Goal: Task Accomplishment & Management: Manage account settings

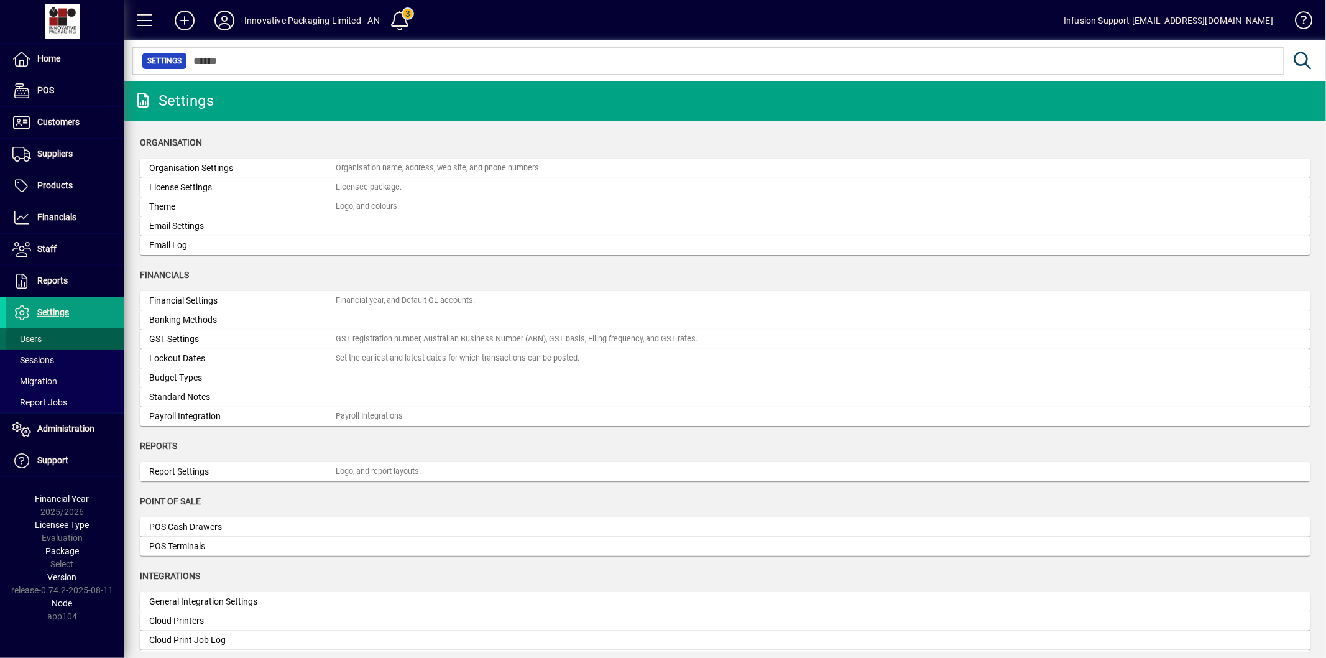
click at [53, 333] on span at bounding box center [65, 339] width 118 height 30
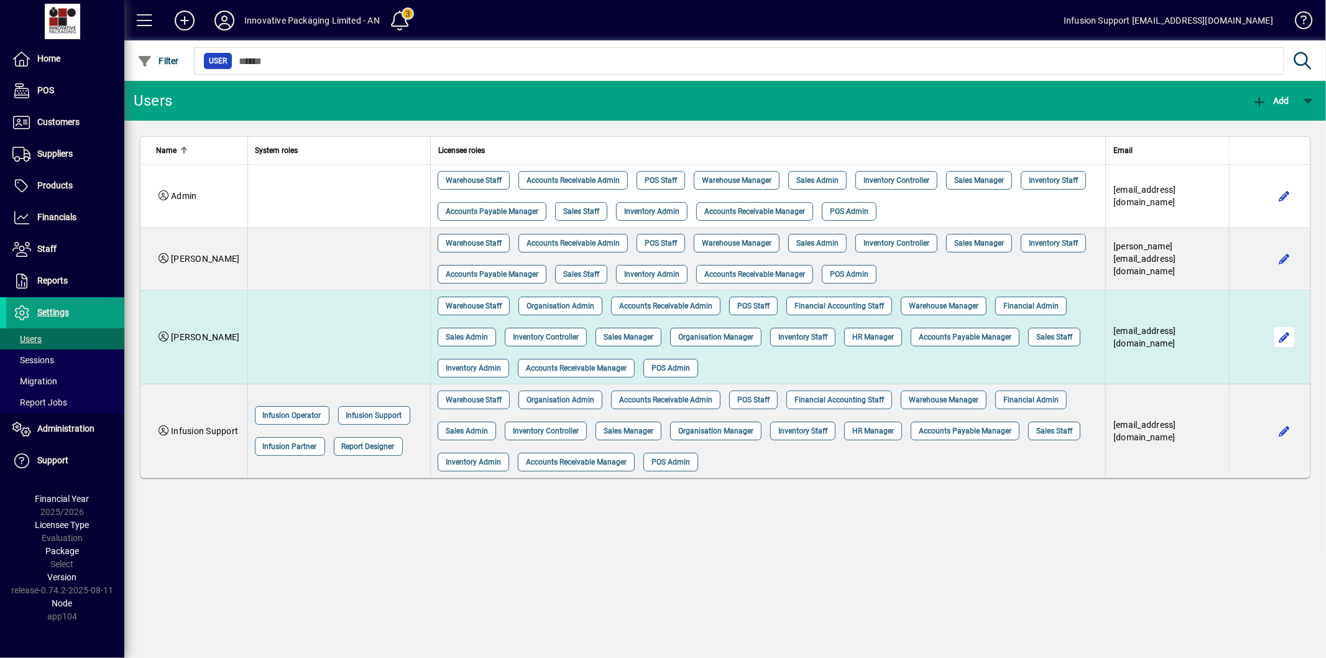
click at [1290, 336] on span "button" at bounding box center [1285, 337] width 30 height 30
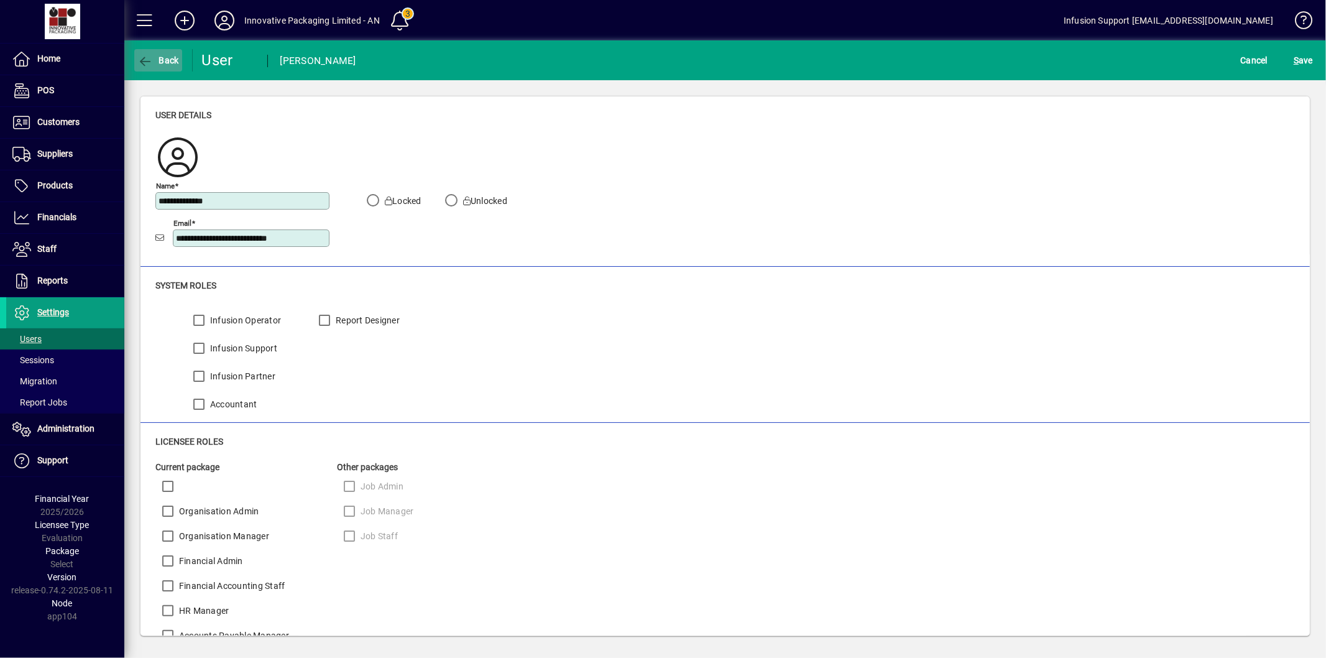
click at [164, 53] on span "button" at bounding box center [158, 60] width 48 height 30
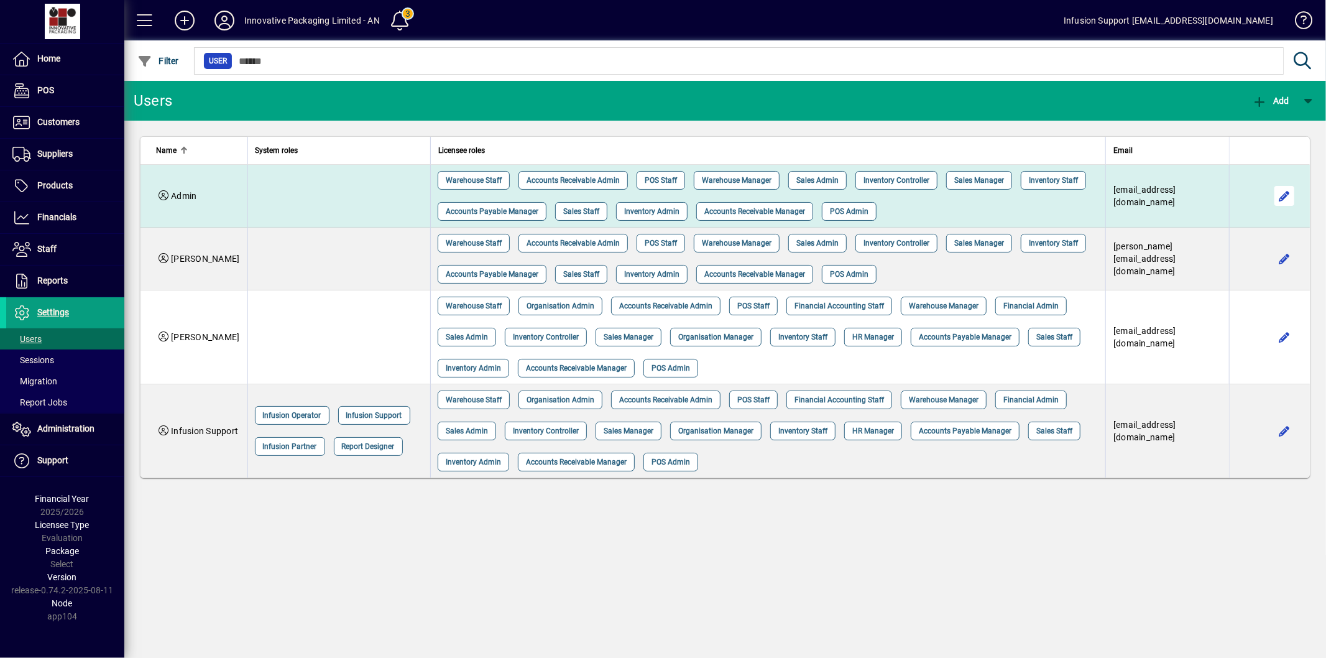
click at [1279, 196] on span "button" at bounding box center [1285, 196] width 30 height 30
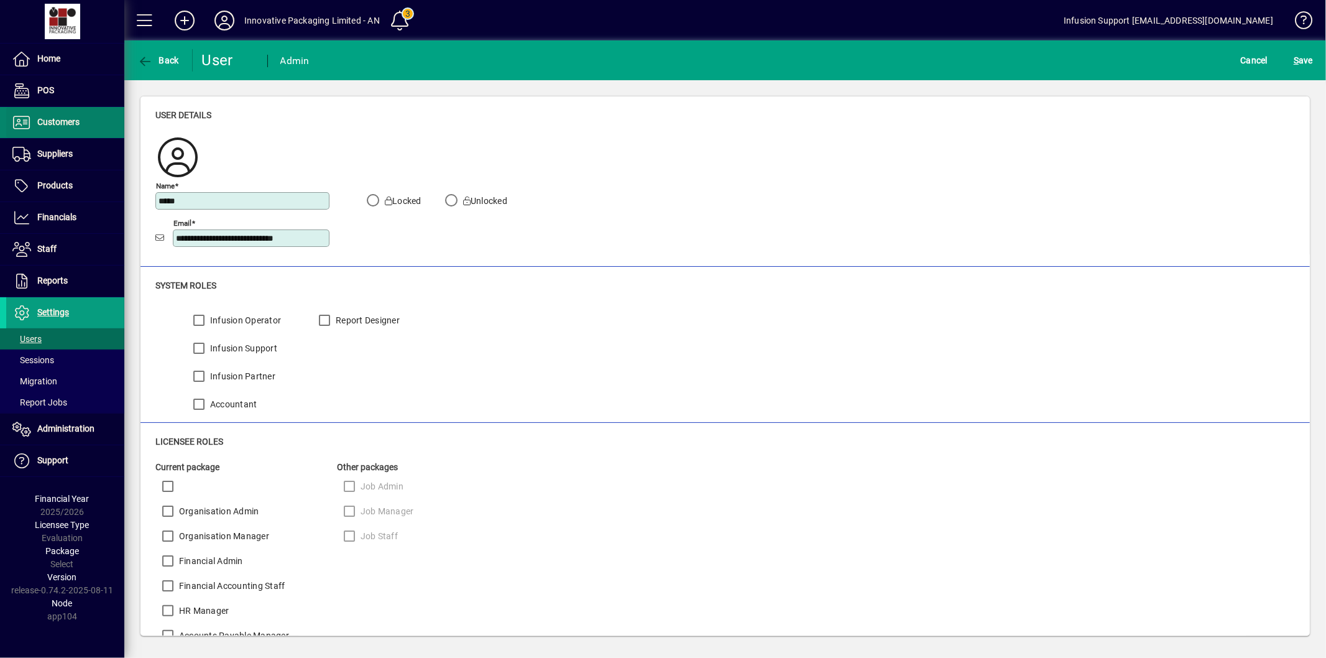
click at [61, 131] on span at bounding box center [65, 123] width 118 height 30
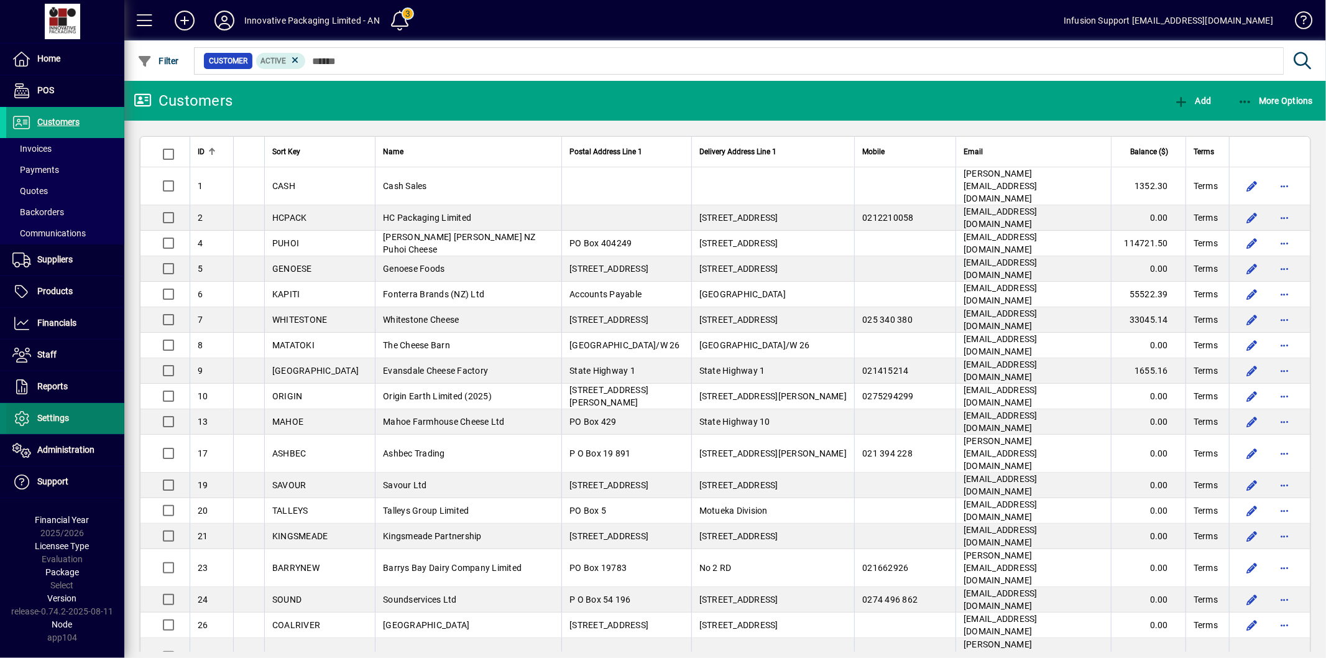
click at [49, 421] on span "Settings" at bounding box center [53, 418] width 32 height 10
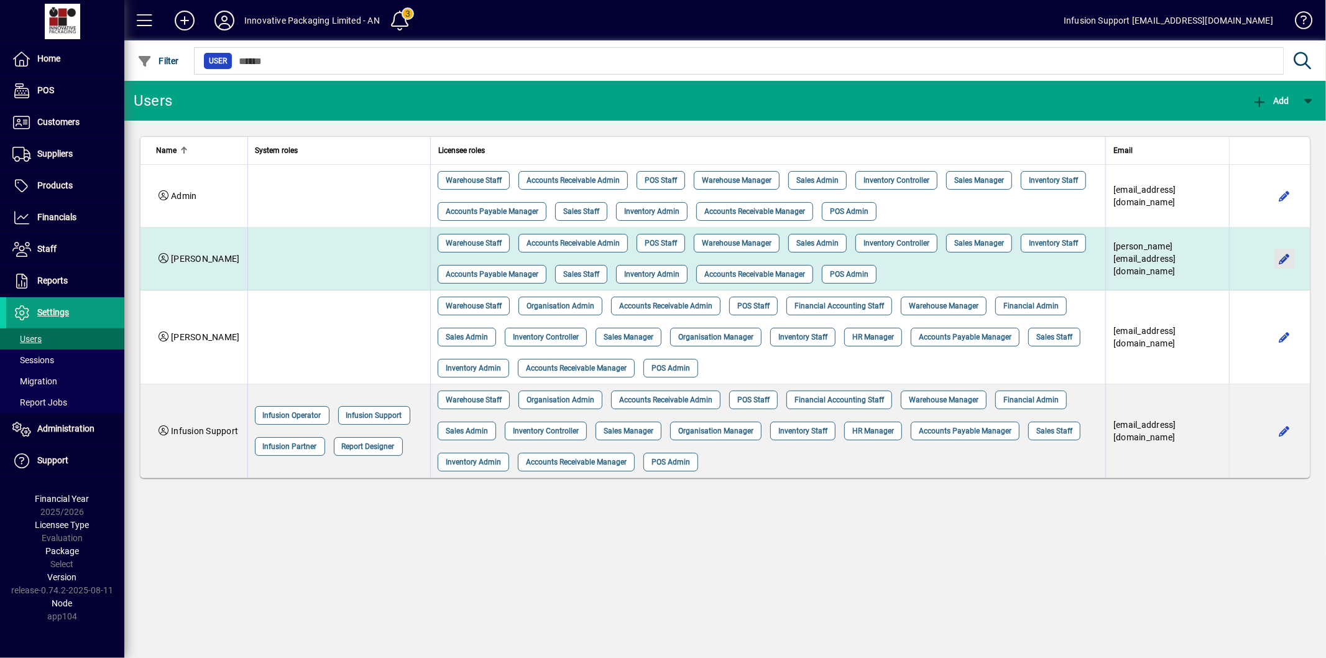
click at [1279, 252] on span "button" at bounding box center [1285, 259] width 30 height 30
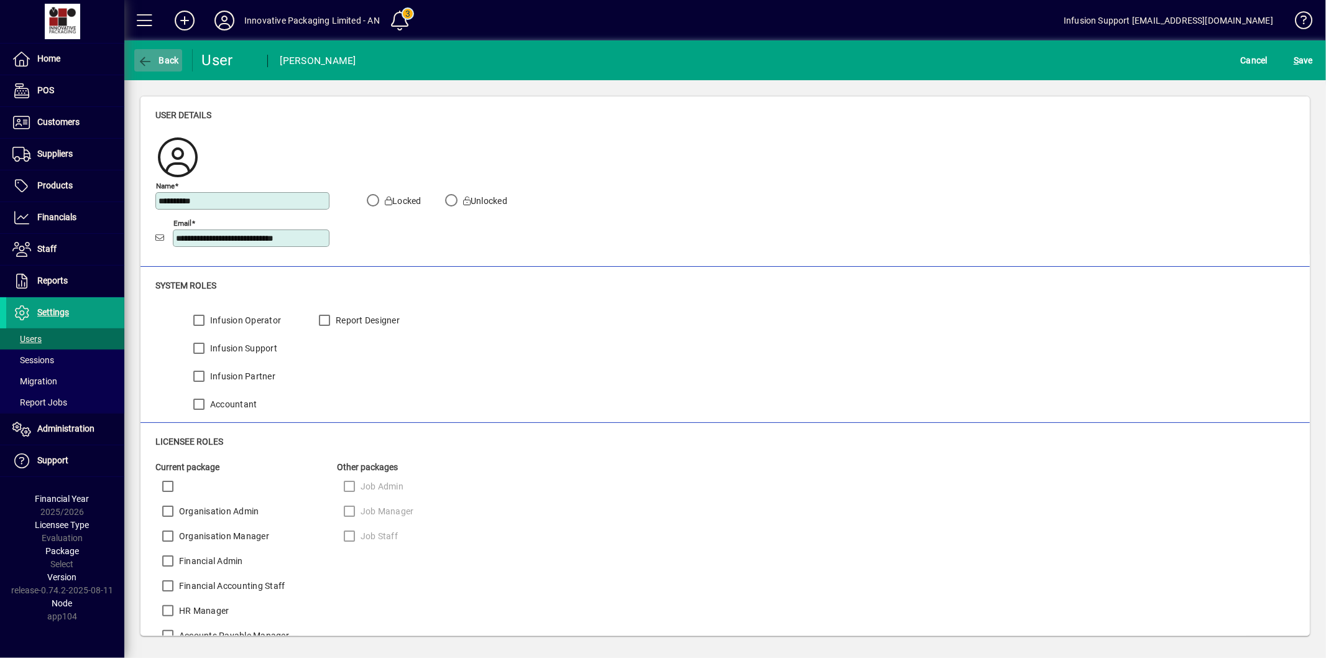
click at [146, 60] on icon "button" at bounding box center [145, 61] width 16 height 12
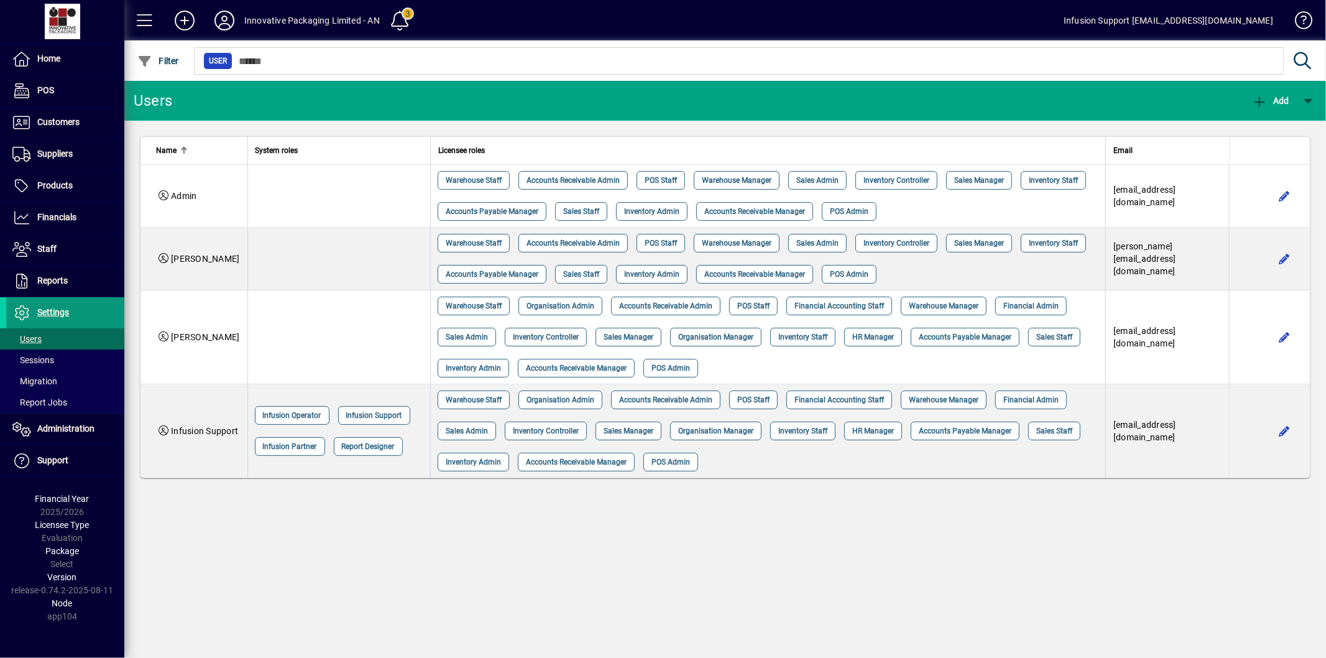
click at [61, 316] on span "Settings" at bounding box center [53, 312] width 32 height 10
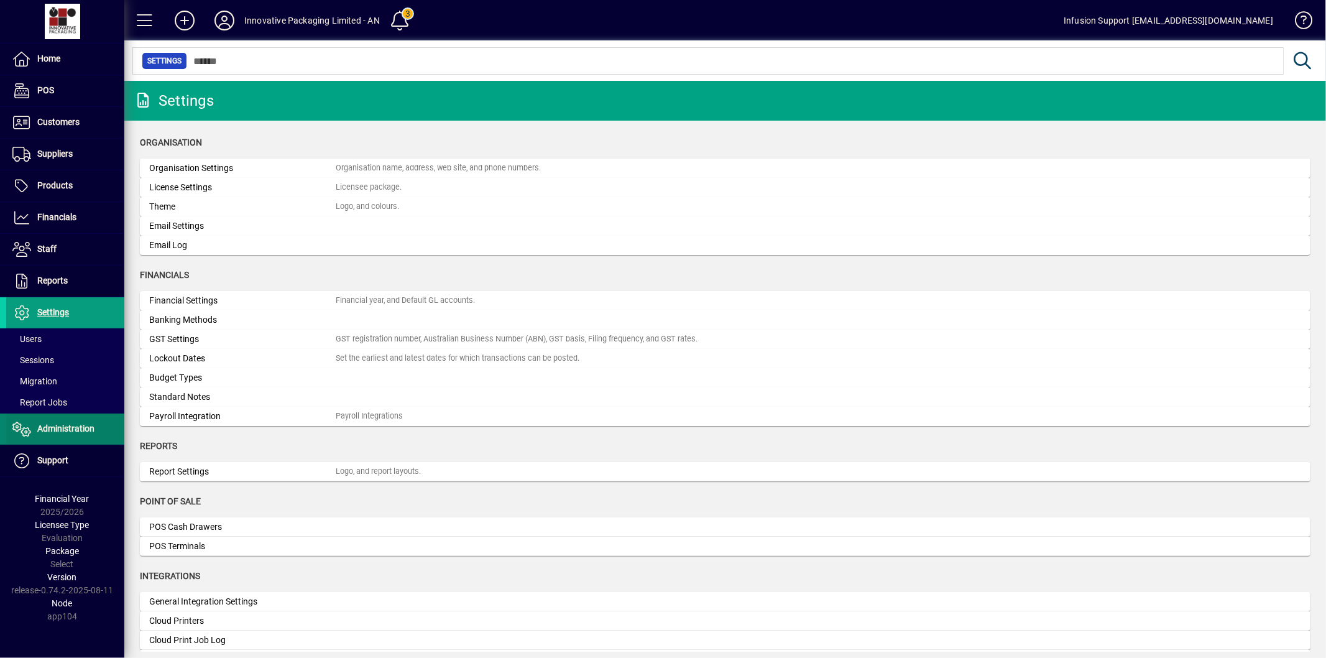
click at [63, 419] on span at bounding box center [65, 429] width 118 height 30
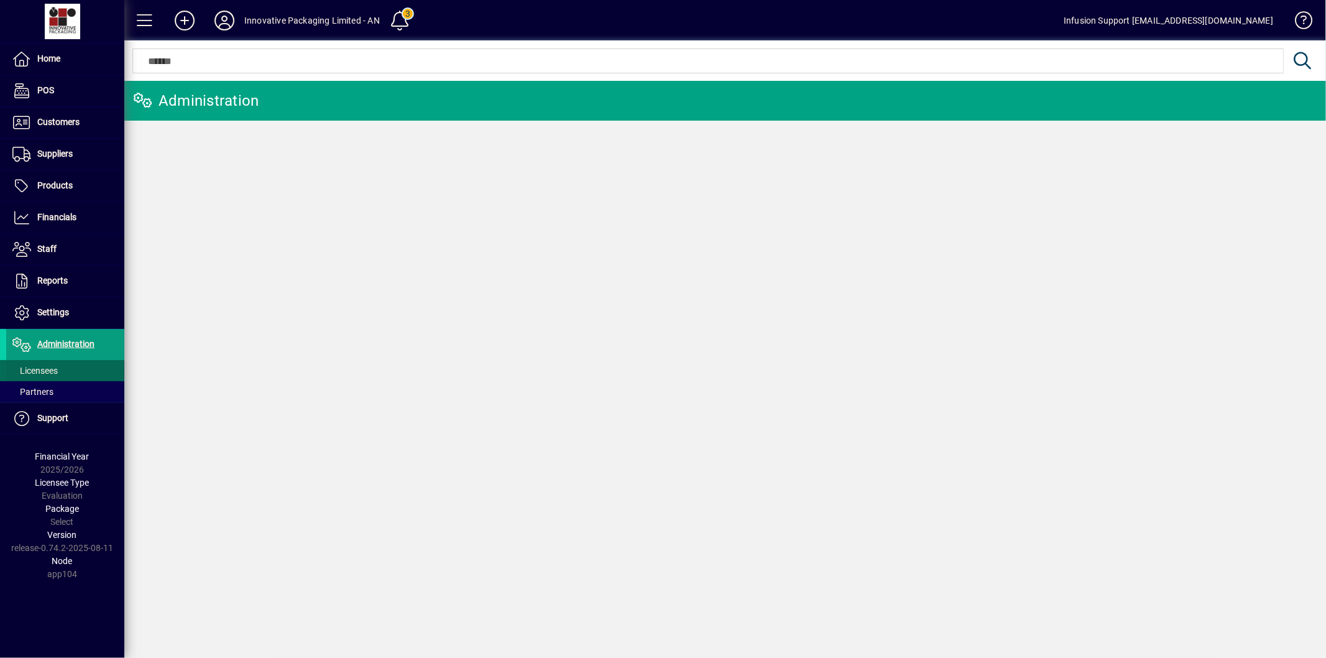
click at [65, 367] on span at bounding box center [65, 371] width 118 height 30
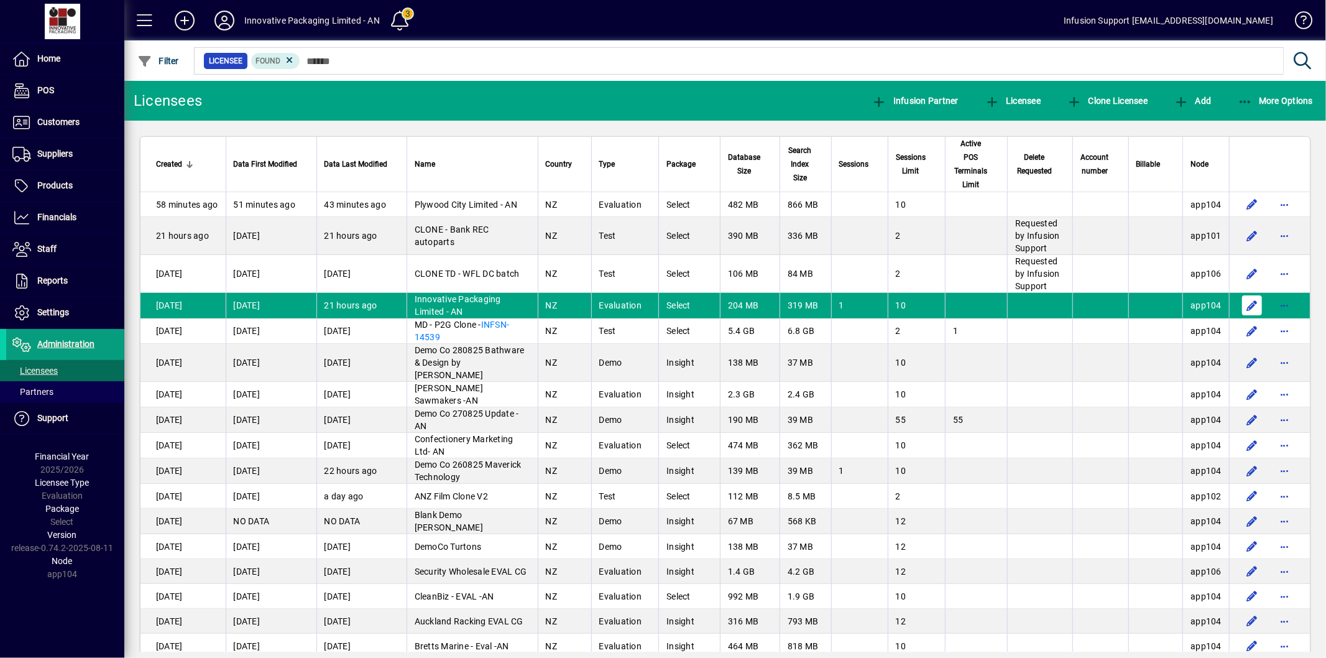
click at [1242, 298] on span "button" at bounding box center [1252, 305] width 30 height 30
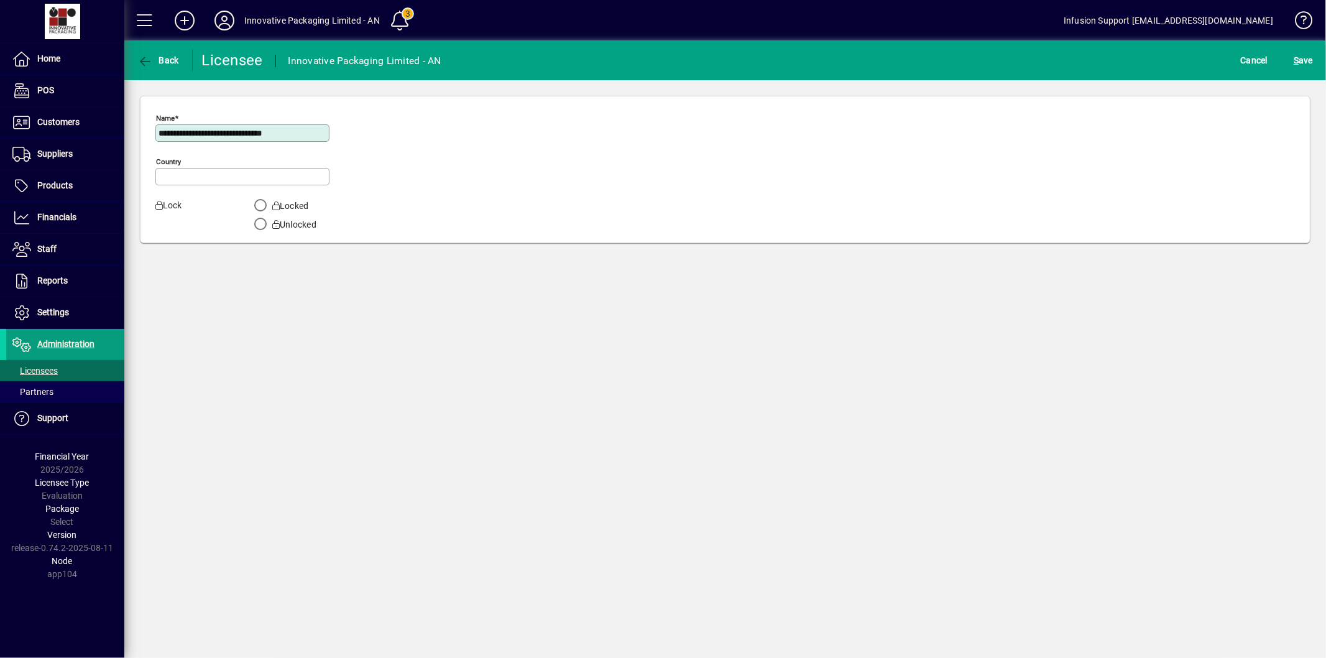
type input "**********"
click at [286, 132] on input "**********" at bounding box center [244, 133] width 170 height 10
type input "**********"
click at [1308, 60] on span "S ave" at bounding box center [1303, 60] width 19 height 20
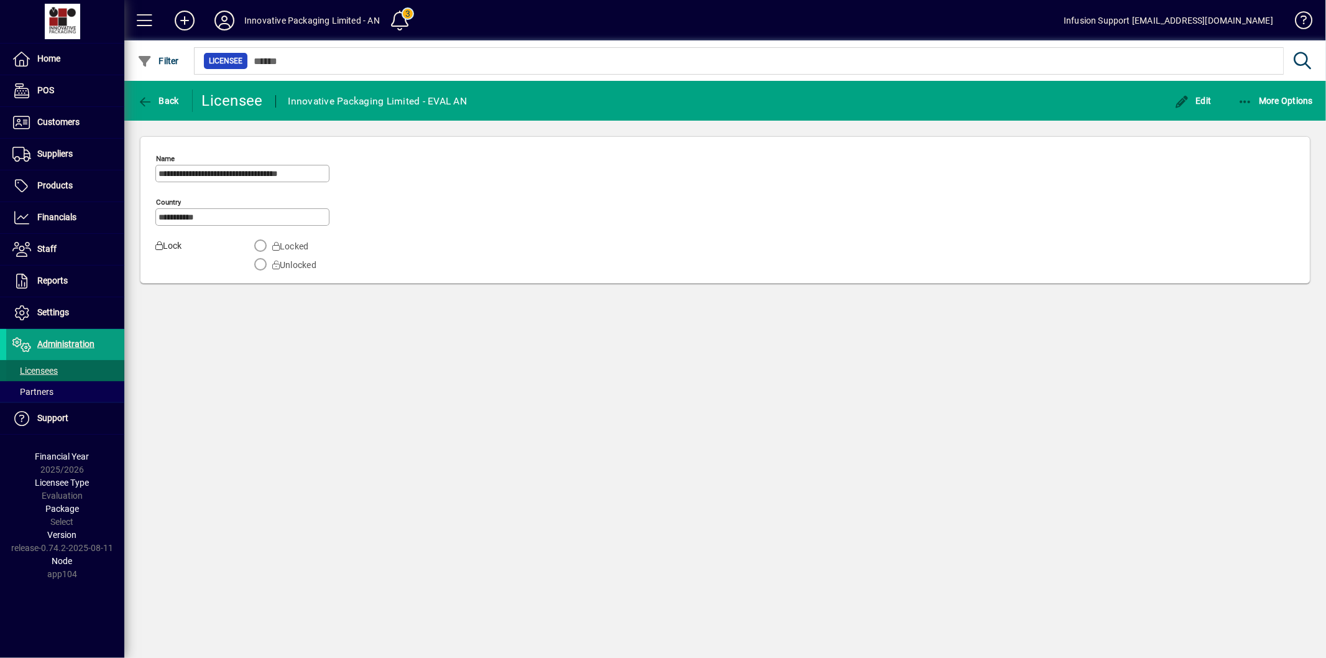
click at [44, 368] on span "Licensees" at bounding box center [34, 371] width 45 height 10
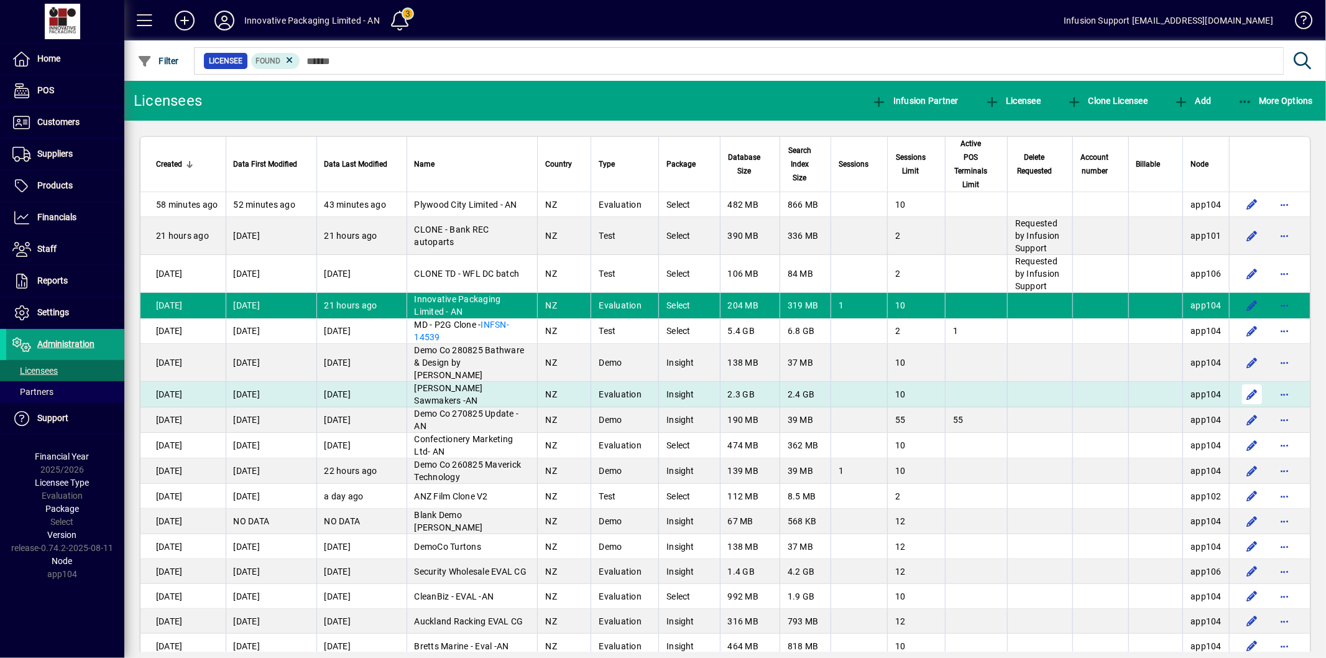
click at [1276, 379] on span "button" at bounding box center [1285, 394] width 30 height 30
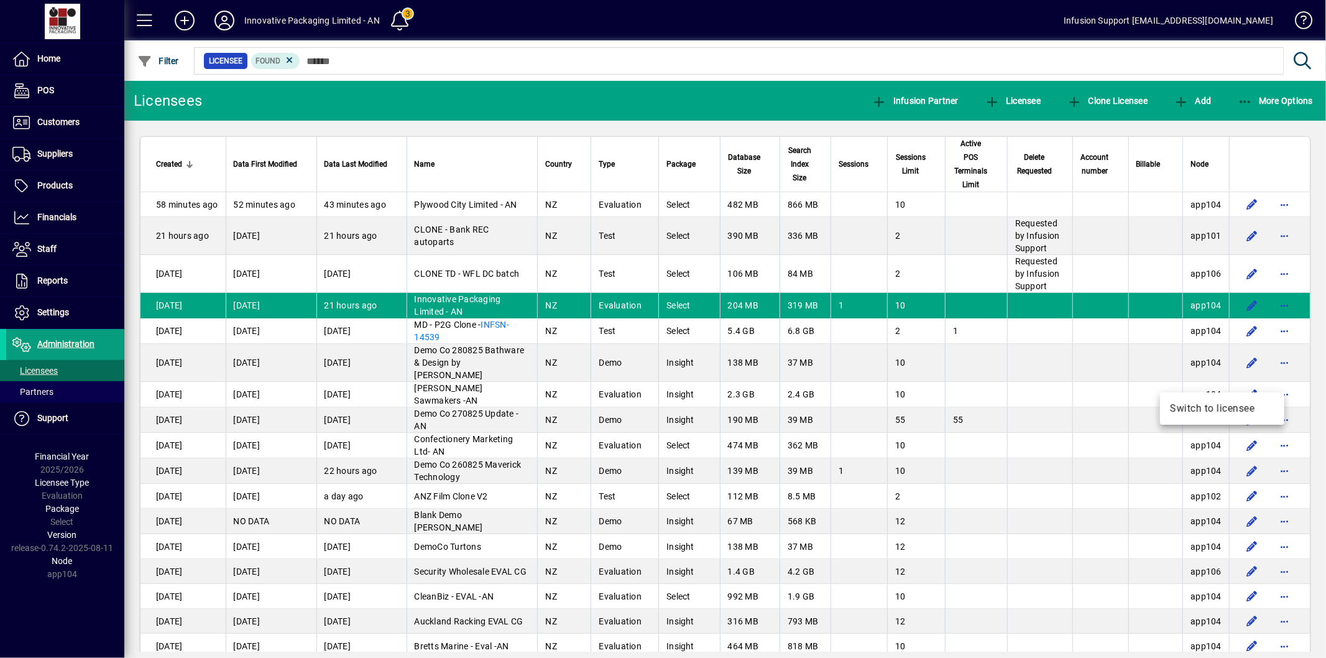
click at [1236, 382] on div at bounding box center [663, 329] width 1326 height 658
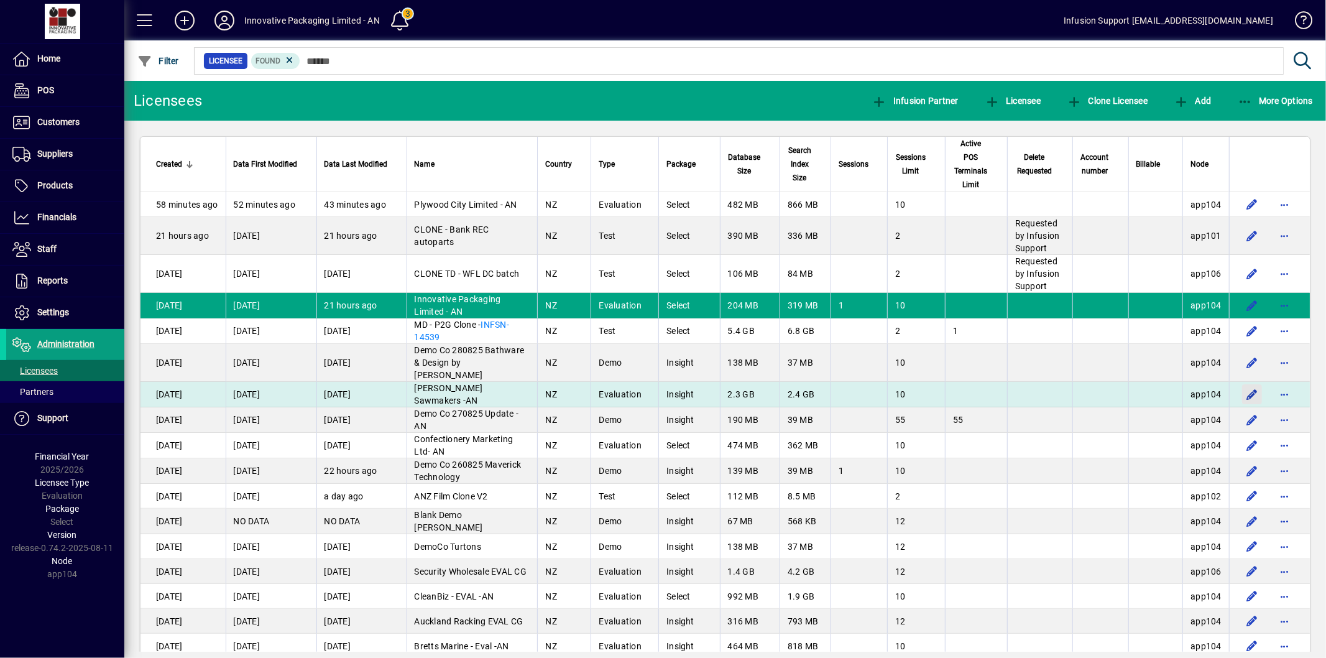
click at [1239, 384] on span "button" at bounding box center [1252, 394] width 30 height 30
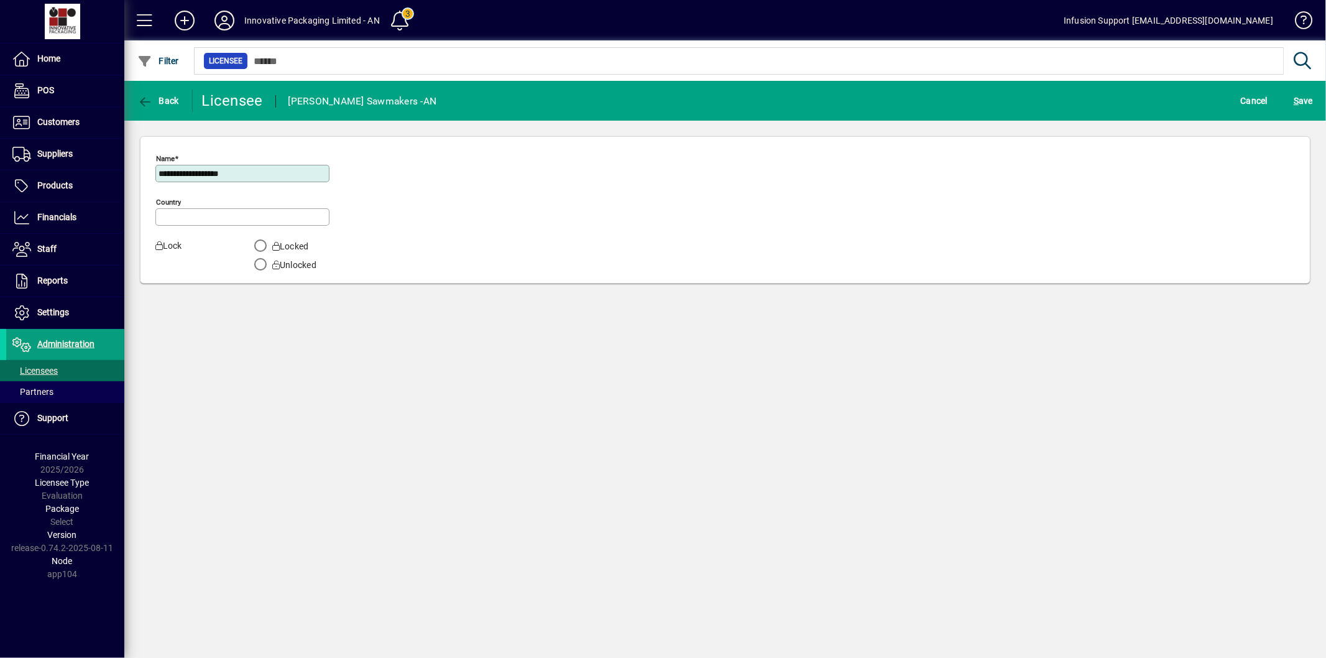
type input "**********"
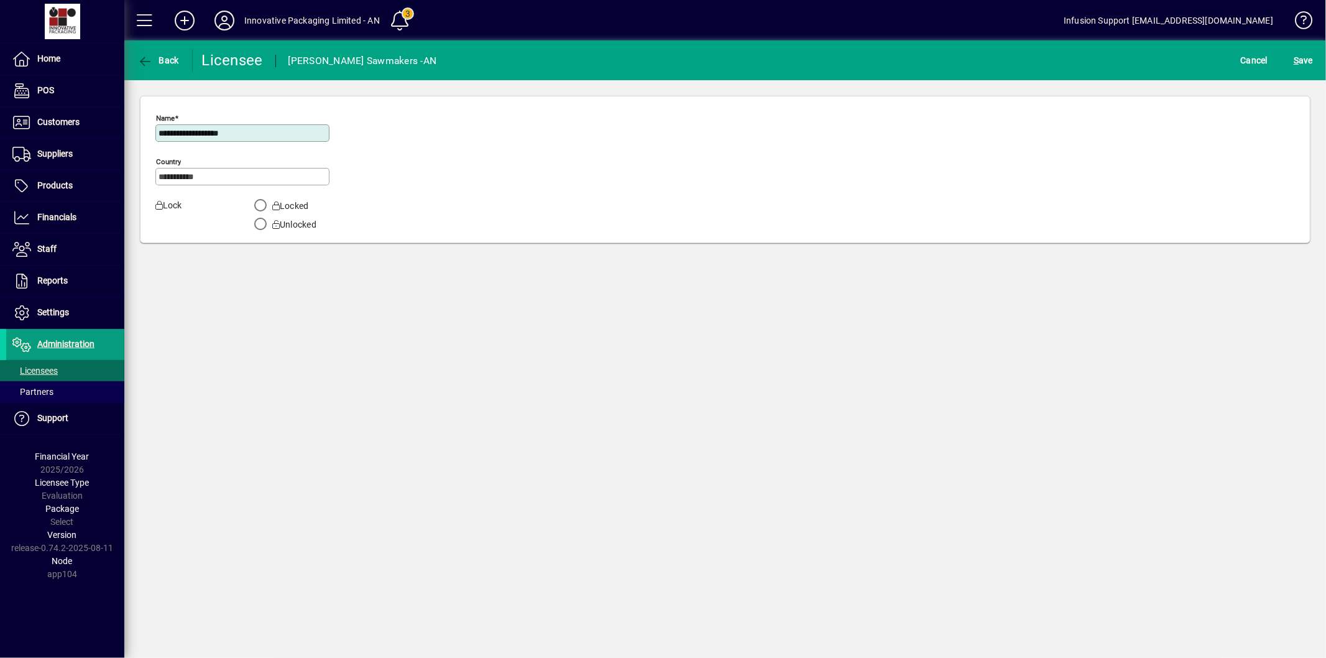
click at [233, 132] on input "**********" at bounding box center [244, 133] width 170 height 10
type input "**********"
click at [1302, 58] on span "S ave" at bounding box center [1303, 60] width 19 height 20
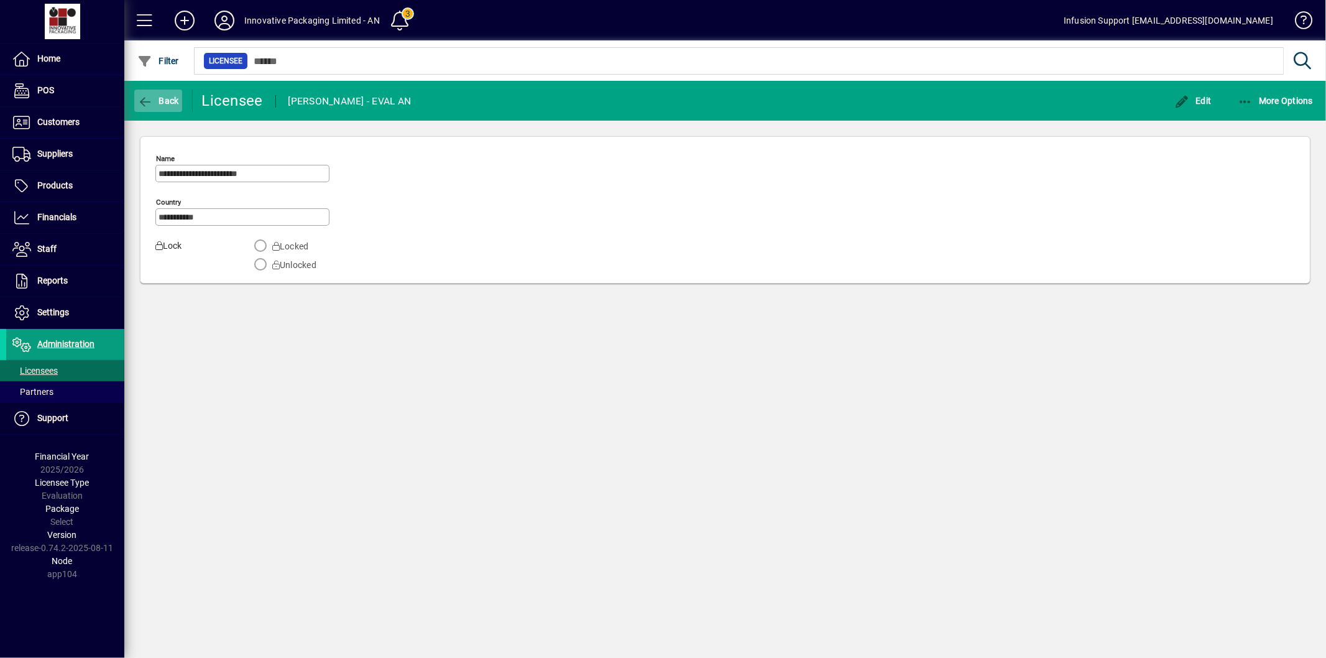
click at [154, 104] on span "Back" at bounding box center [158, 101] width 42 height 10
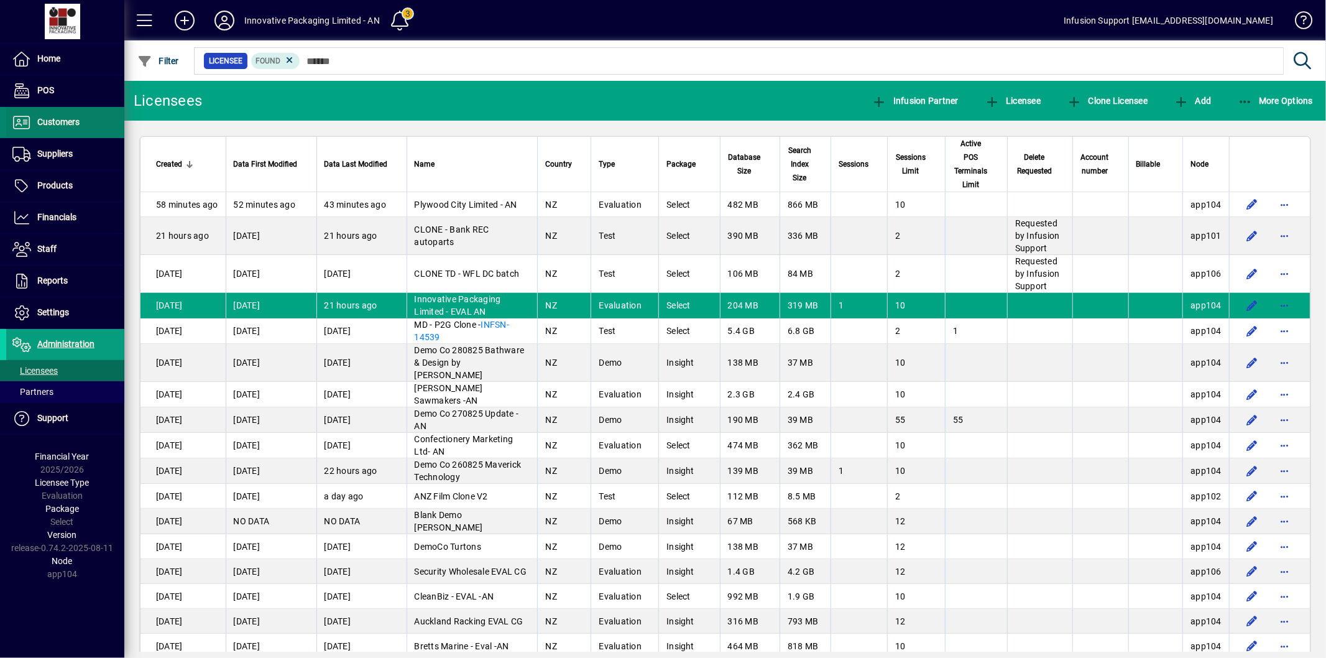
click at [58, 123] on span "Customers" at bounding box center [58, 122] width 42 height 10
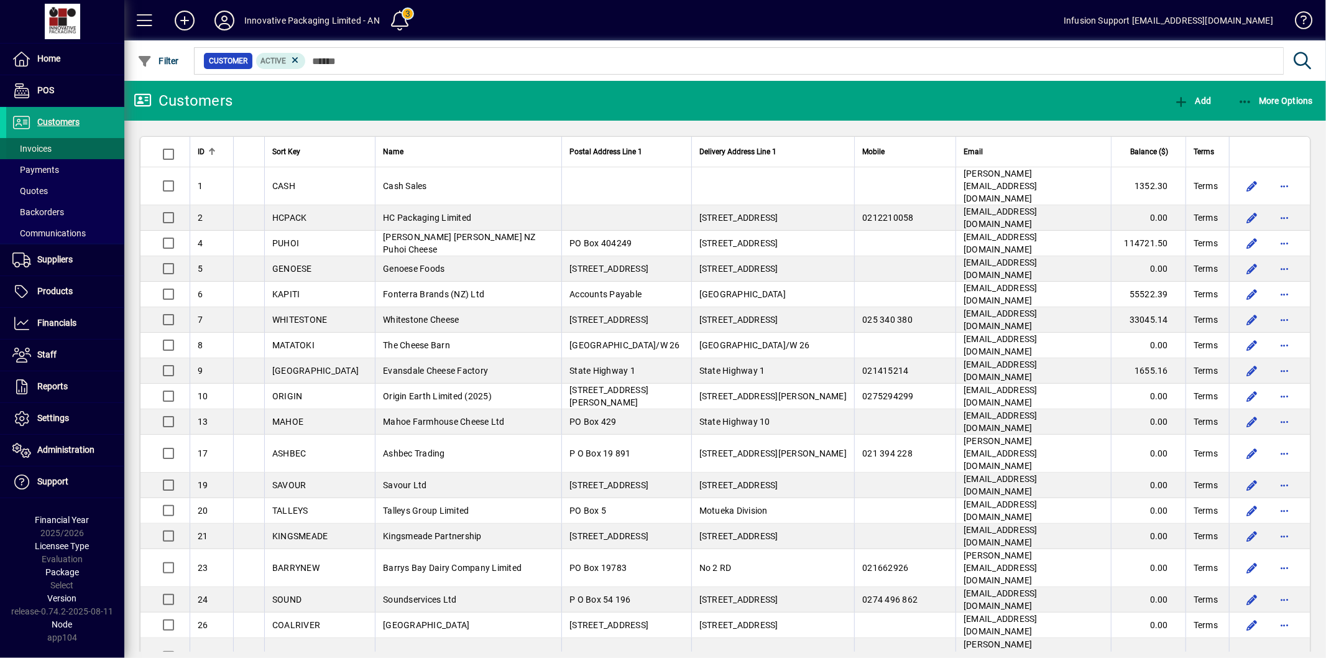
click at [62, 149] on span at bounding box center [65, 149] width 118 height 30
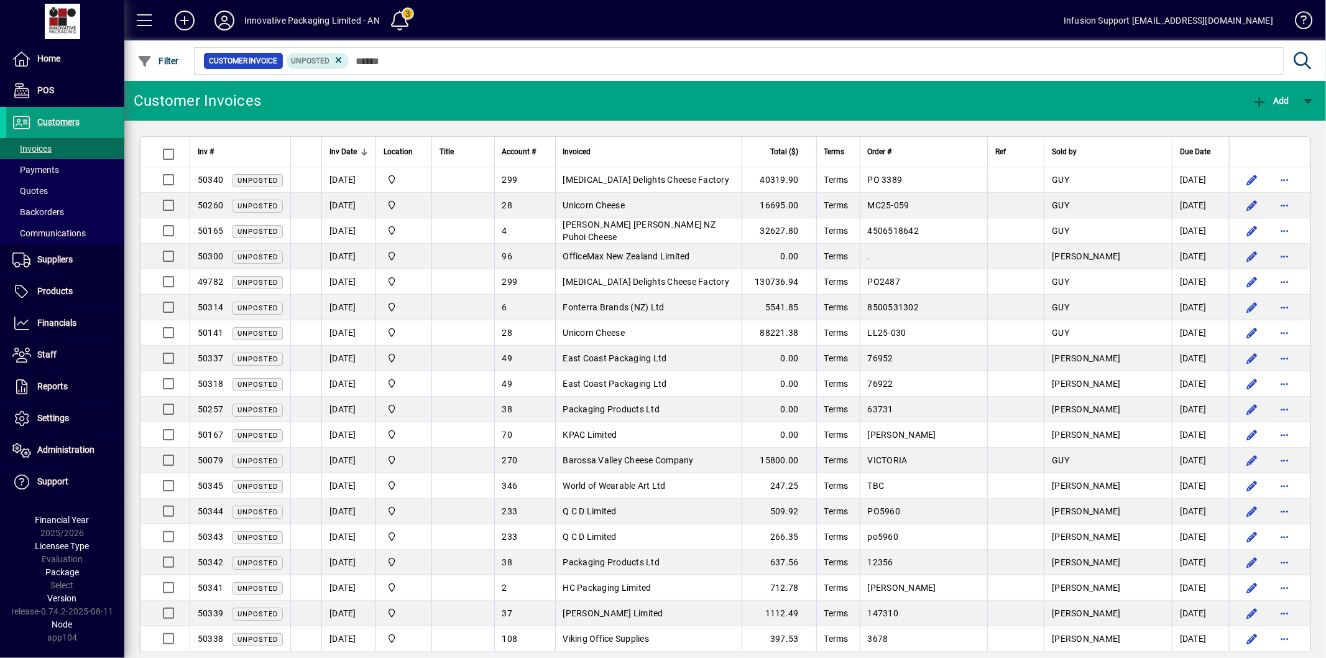
click at [357, 147] on div "Inv Date" at bounding box center [349, 152] width 39 height 14
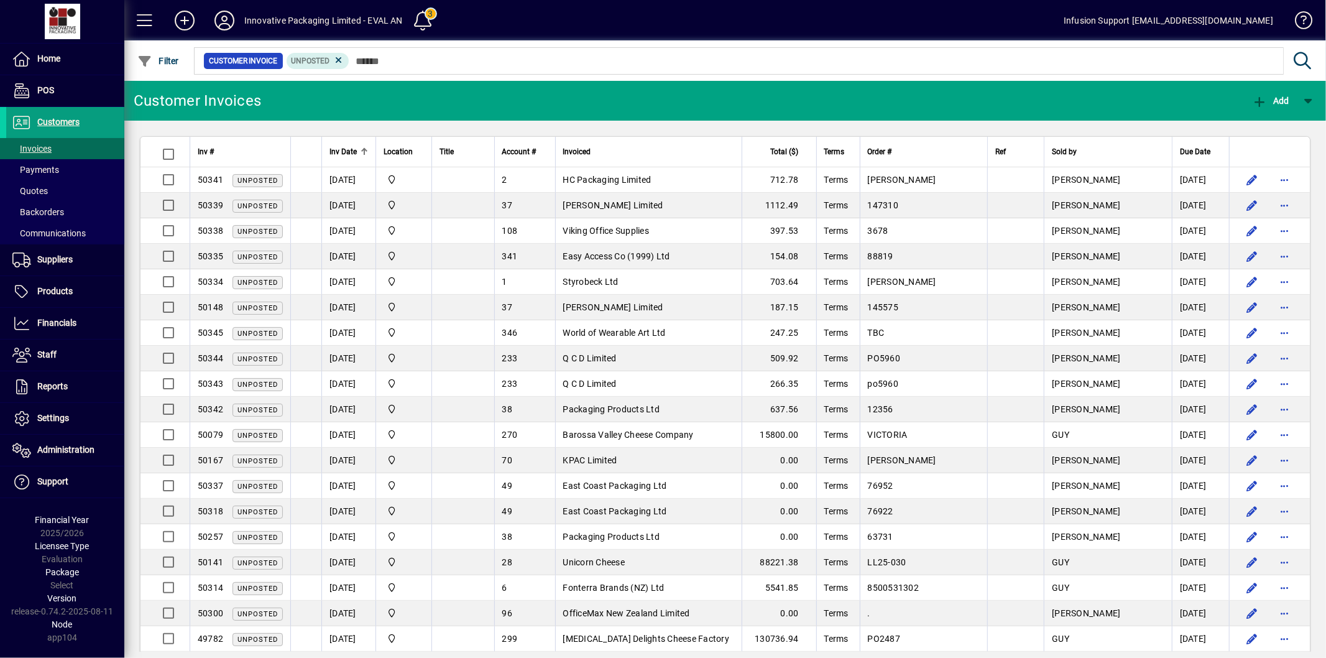
click at [357, 147] on div "Inv Date" at bounding box center [349, 152] width 39 height 14
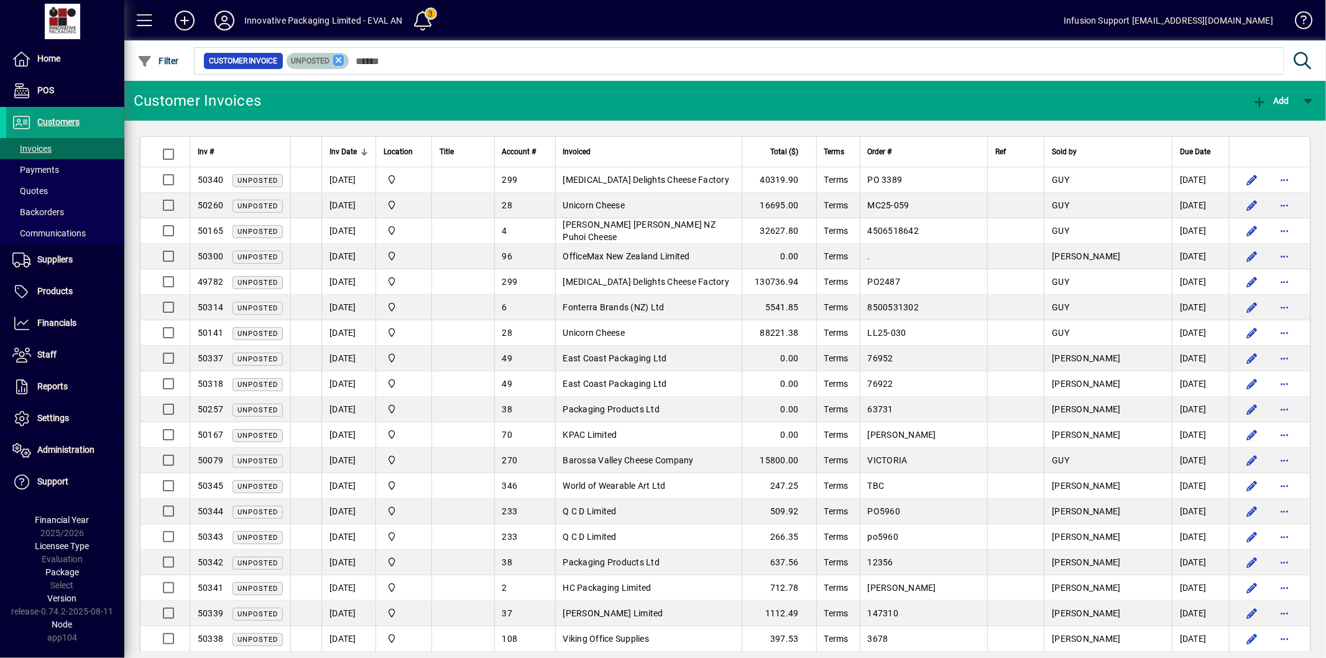
click at [336, 59] on icon at bounding box center [338, 60] width 11 height 11
click at [57, 412] on link "Settings" at bounding box center [65, 418] width 118 height 31
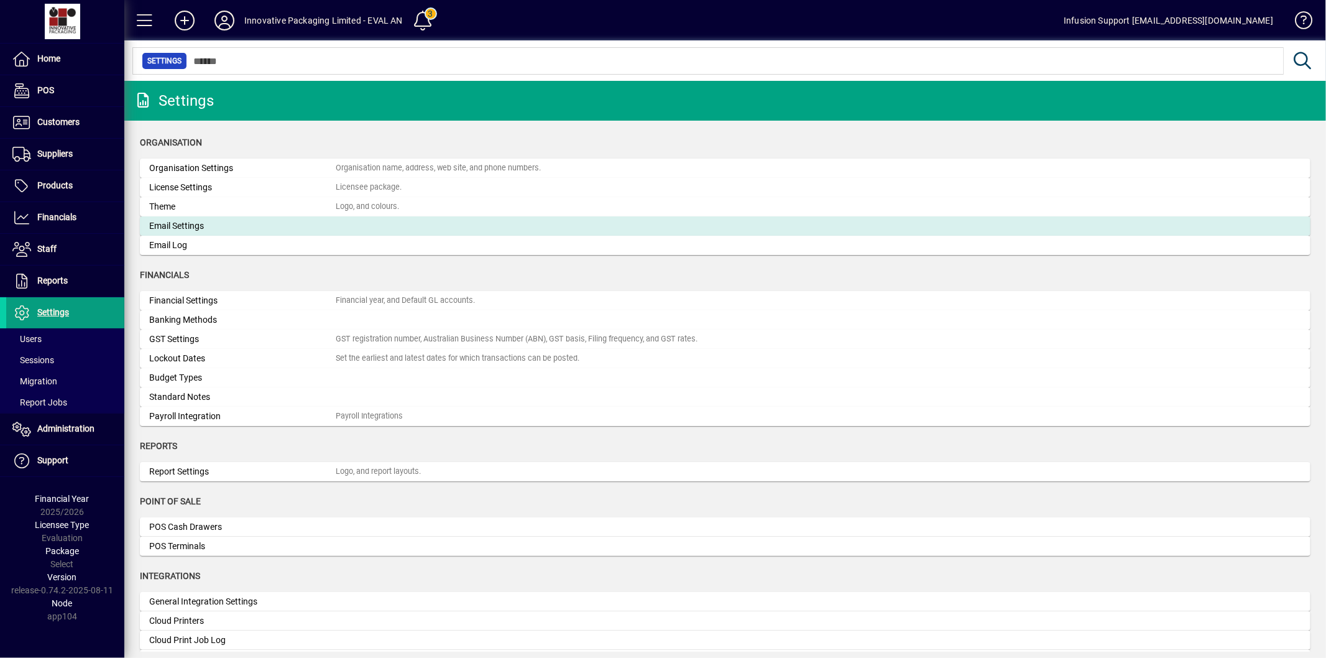
click at [176, 228] on div "Email Settings" at bounding box center [242, 226] width 187 height 13
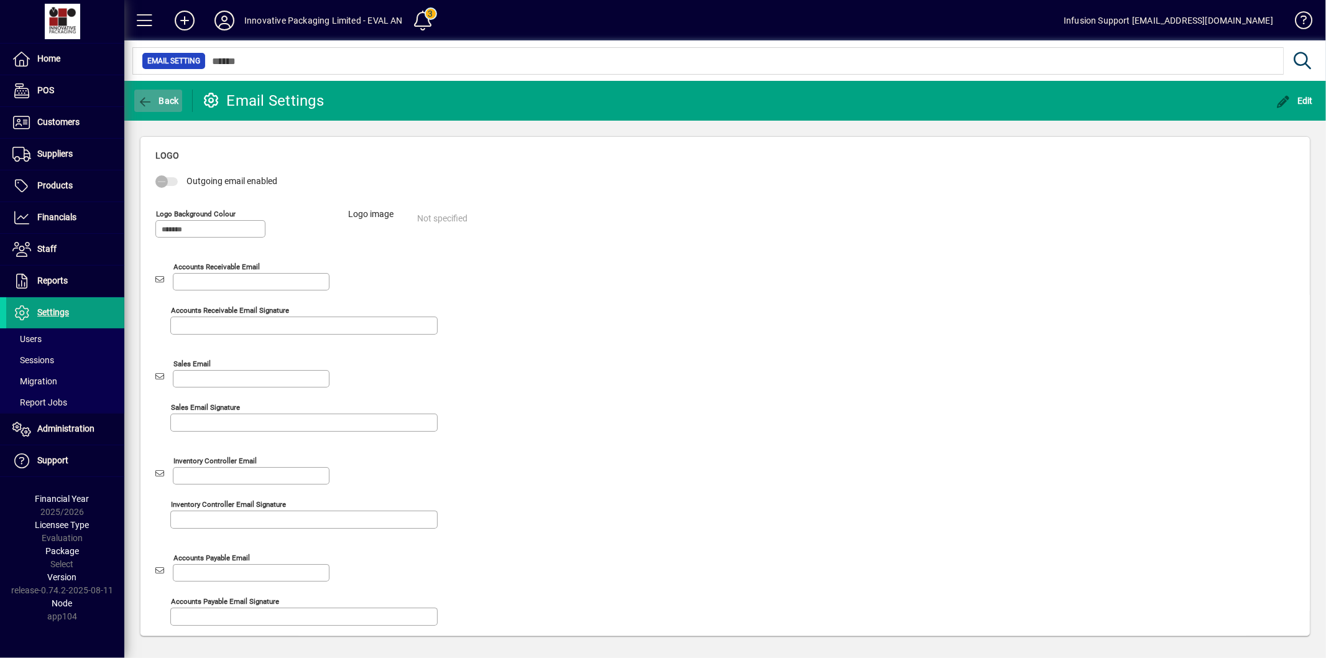
click at [150, 101] on icon "button" at bounding box center [145, 102] width 16 height 12
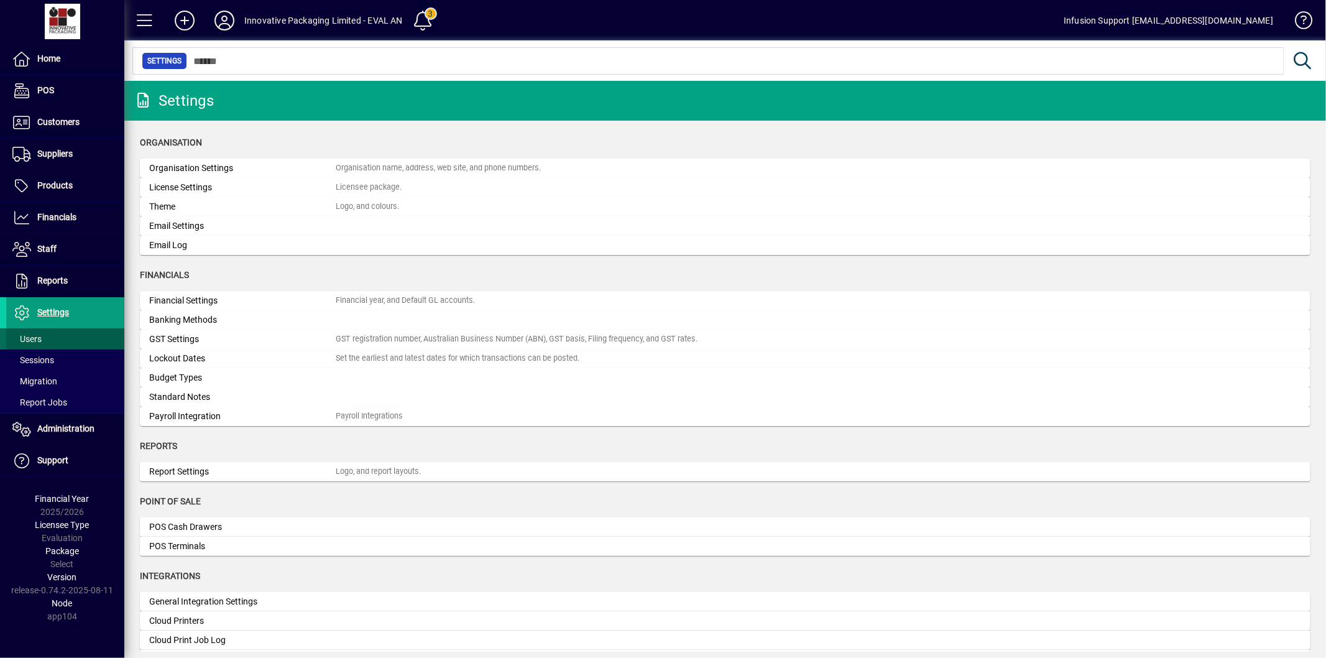
click at [50, 342] on span at bounding box center [65, 339] width 118 height 30
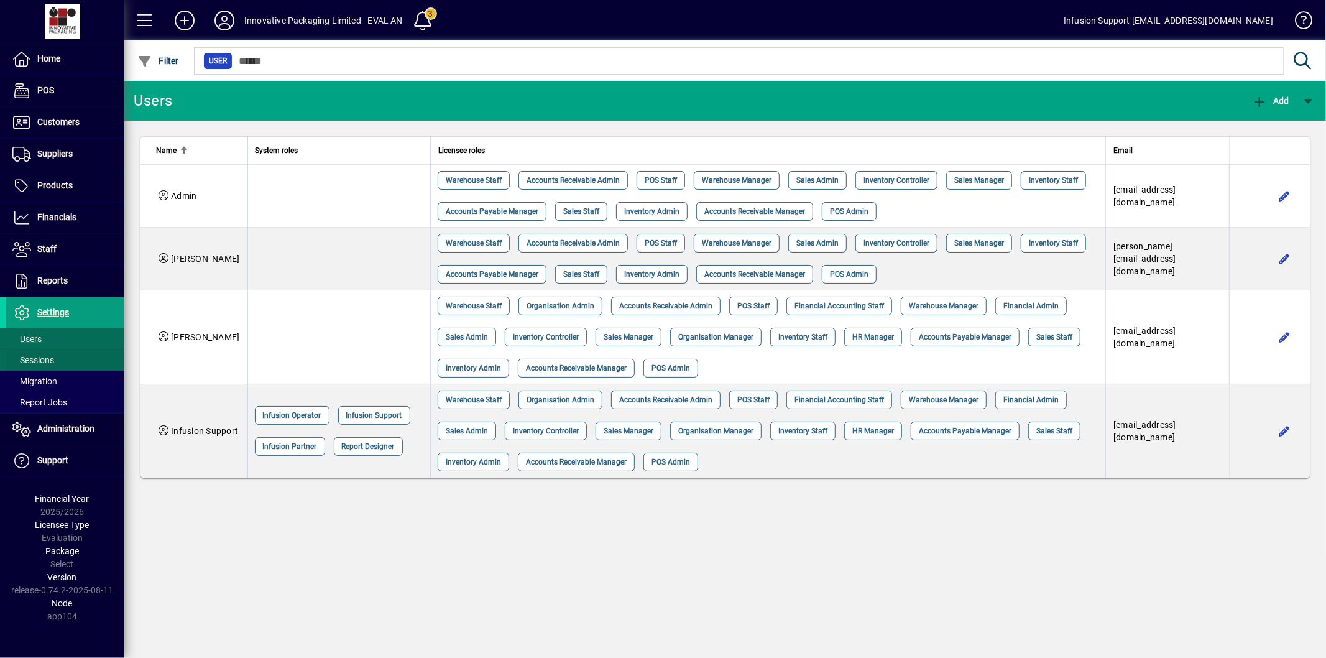
click at [65, 363] on span at bounding box center [65, 360] width 118 height 30
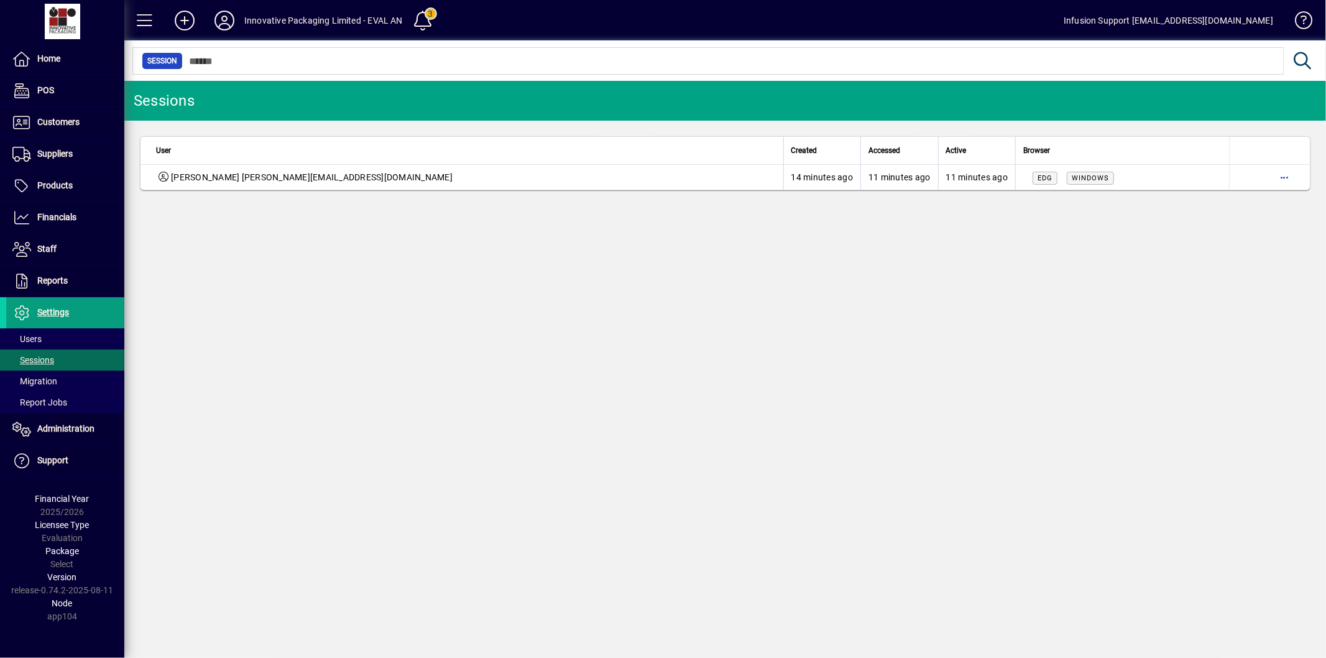
drag, startPoint x: 357, startPoint y: 174, endPoint x: 218, endPoint y: 183, distance: 138.9
click at [218, 183] on div "[PERSON_NAME] [PERSON_NAME][EMAIL_ADDRESS][DOMAIN_NAME]" at bounding box center [466, 177] width 620 height 12
copy span "[PERSON_NAME][EMAIL_ADDRESS][DOMAIN_NAME]"
click at [339, 347] on div "Sessions User Created Accessed Active Browser [PERSON_NAME] [PERSON_NAME][EMAIL…" at bounding box center [725, 369] width 1202 height 577
click at [51, 421] on span at bounding box center [65, 429] width 118 height 30
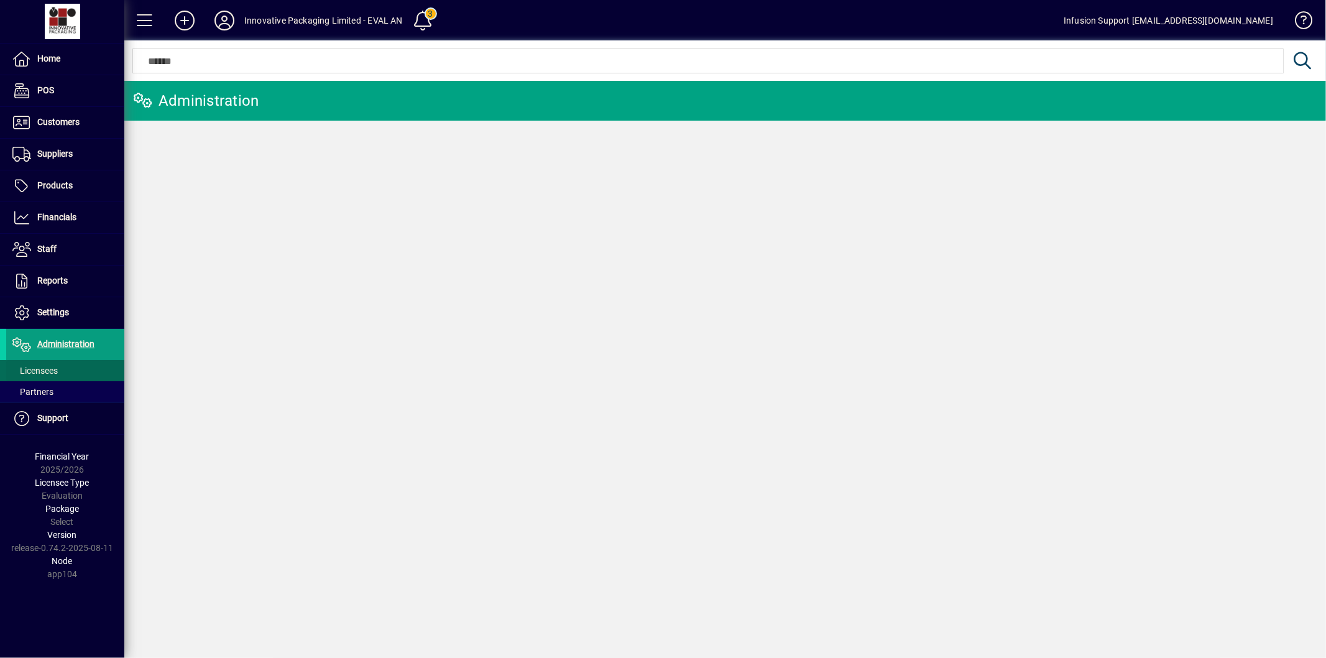
click at [34, 370] on span "Licensees" at bounding box center [34, 371] width 45 height 10
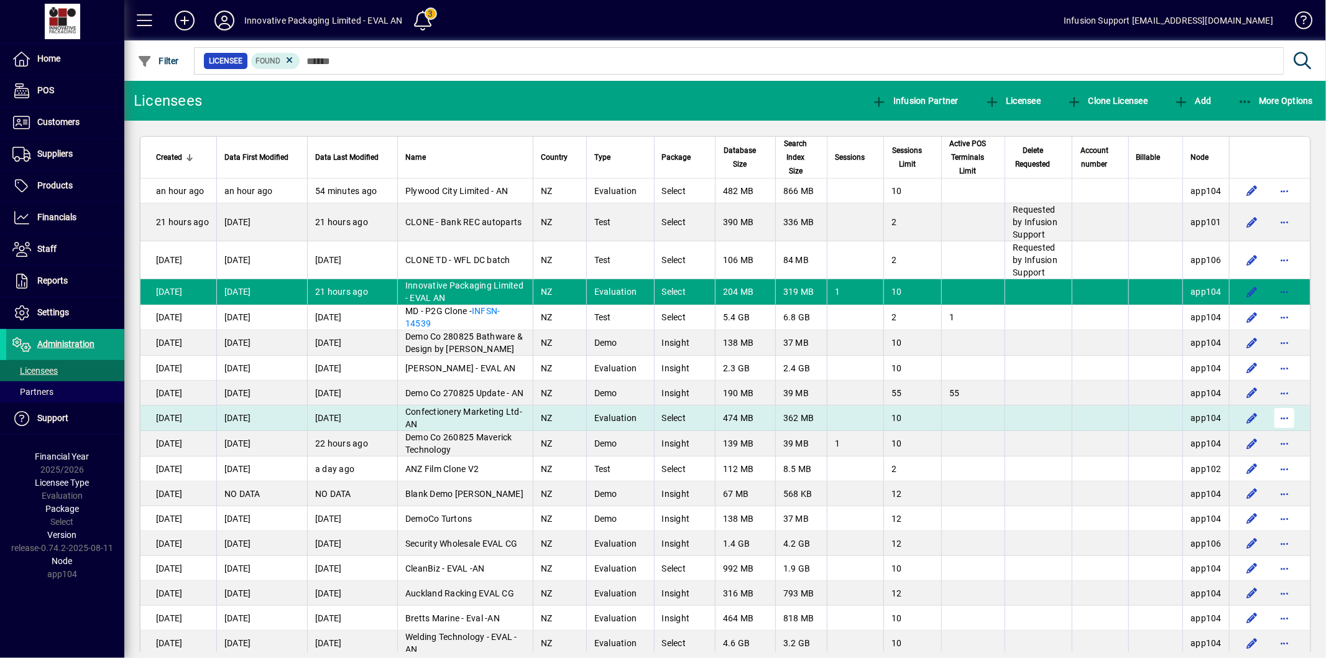
click at [1272, 432] on span "button" at bounding box center [1285, 418] width 30 height 30
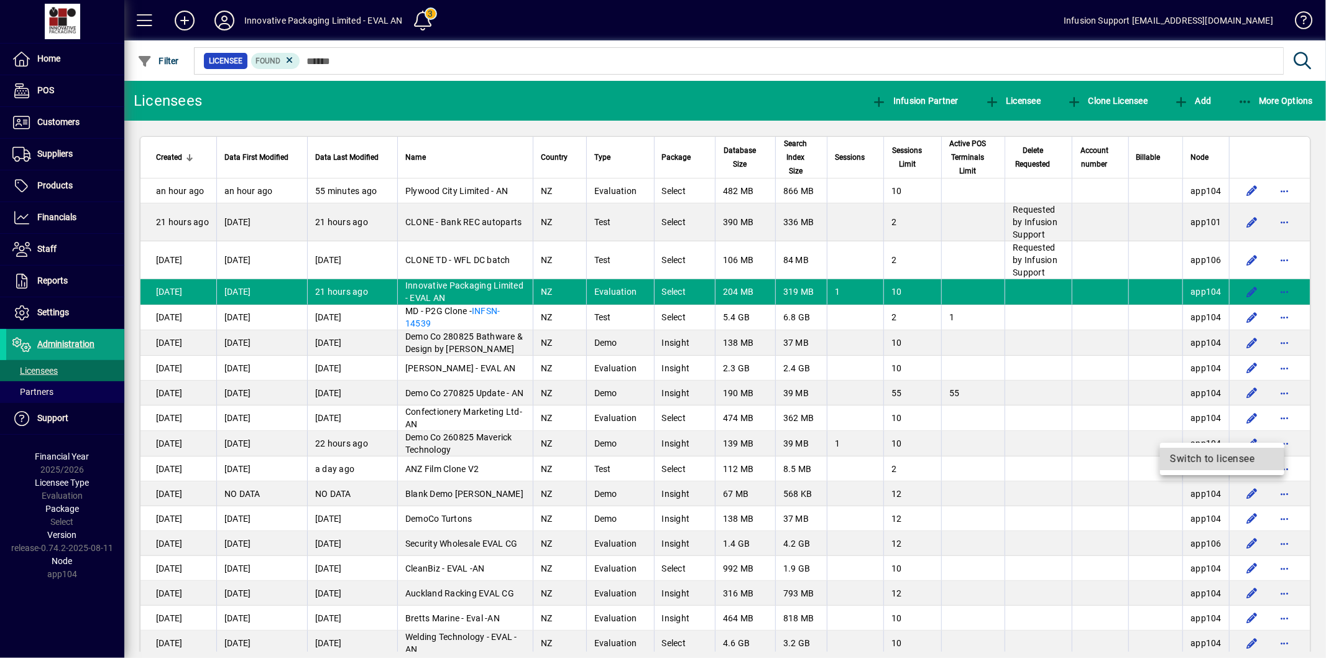
click at [1199, 458] on span "Switch to licensee" at bounding box center [1222, 458] width 104 height 15
